Goal: Navigation & Orientation: Understand site structure

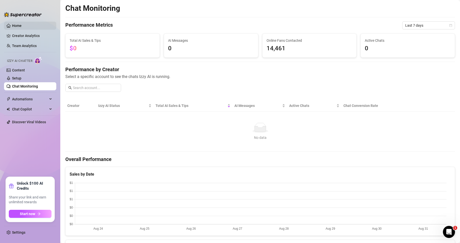
click at [19, 24] on link "Home" at bounding box center [17, 26] width 10 height 4
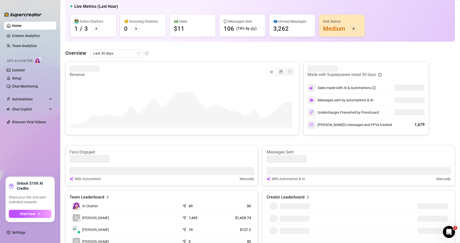
scroll to position [25, 0]
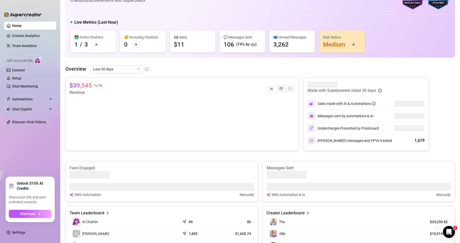
click at [185, 220] on icon "send" at bounding box center [184, 220] width 5 height 5
click at [78, 37] on div "👩‍💻 Active Chatters" at bounding box center [93, 37] width 38 height 6
click at [96, 44] on icon "arrow-right" at bounding box center [95, 44] width 3 height 3
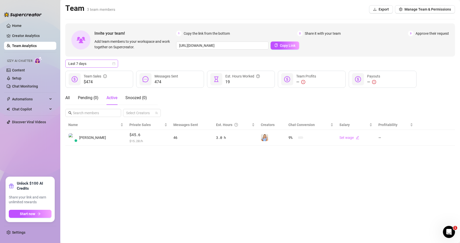
click at [98, 65] on span "Last 7 days" at bounding box center [91, 64] width 47 height 8
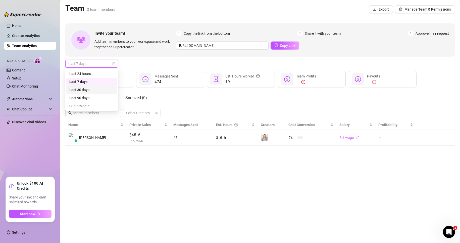
click at [98, 90] on div "Last 30 days" at bounding box center [91, 90] width 45 height 6
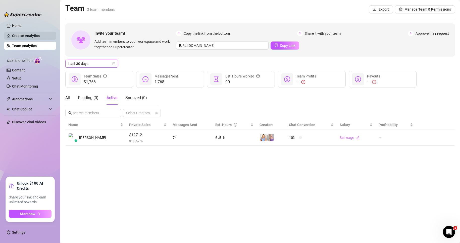
click at [26, 34] on link "Creator Analytics" at bounding box center [32, 36] width 40 height 8
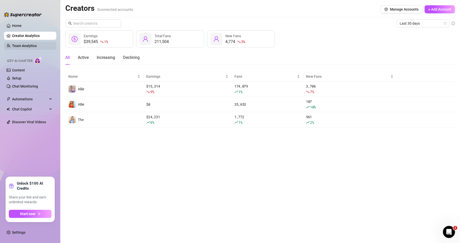
click at [30, 44] on link "Team Analytics" at bounding box center [24, 46] width 25 height 4
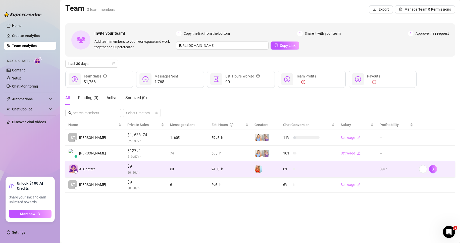
click at [195, 170] on div "89" at bounding box center [187, 169] width 35 height 6
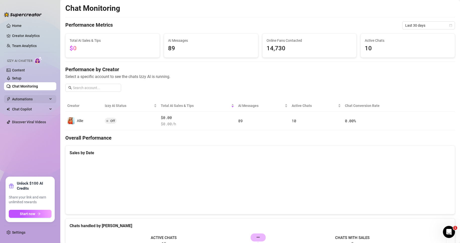
click at [33, 98] on span "Automations" at bounding box center [30, 99] width 36 height 8
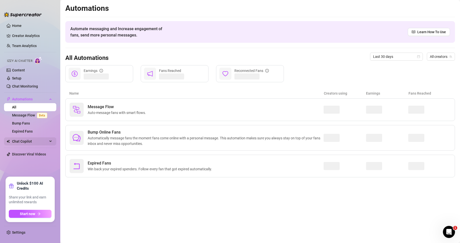
click at [33, 141] on span "Chat Copilot" at bounding box center [30, 141] width 36 height 8
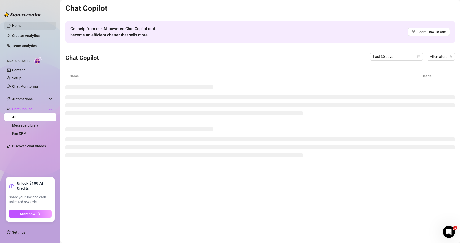
click at [20, 26] on link "Home" at bounding box center [17, 26] width 10 height 4
